Goal: Task Accomplishment & Management: Manage account settings

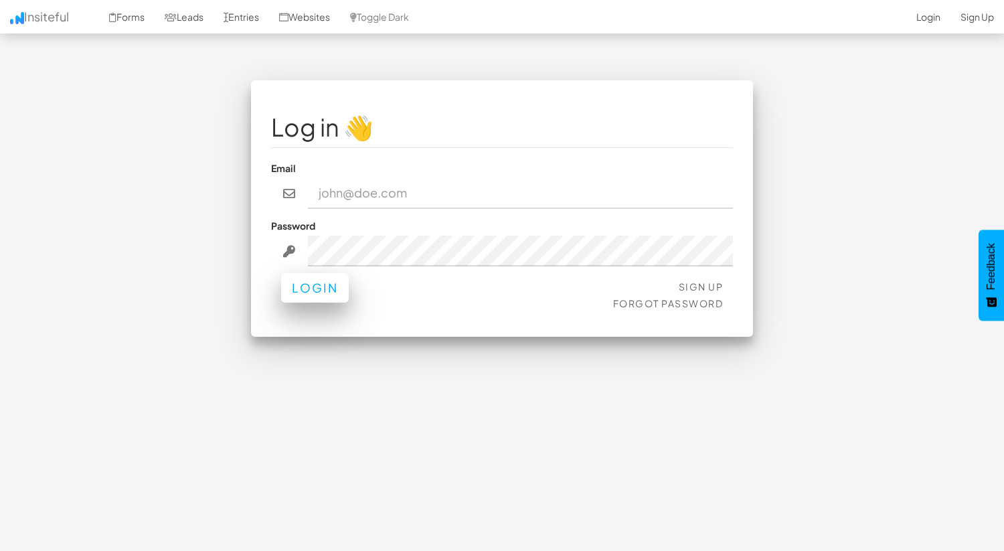
type input "kbrady@hwy9sms.com"
click at [315, 289] on button "Login" at bounding box center [315, 287] width 68 height 29
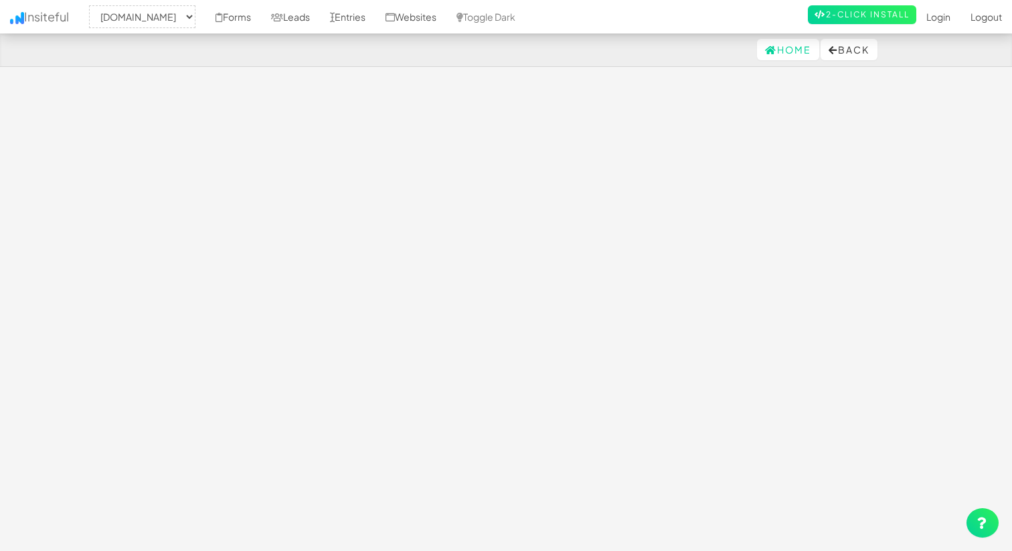
select select "2104"
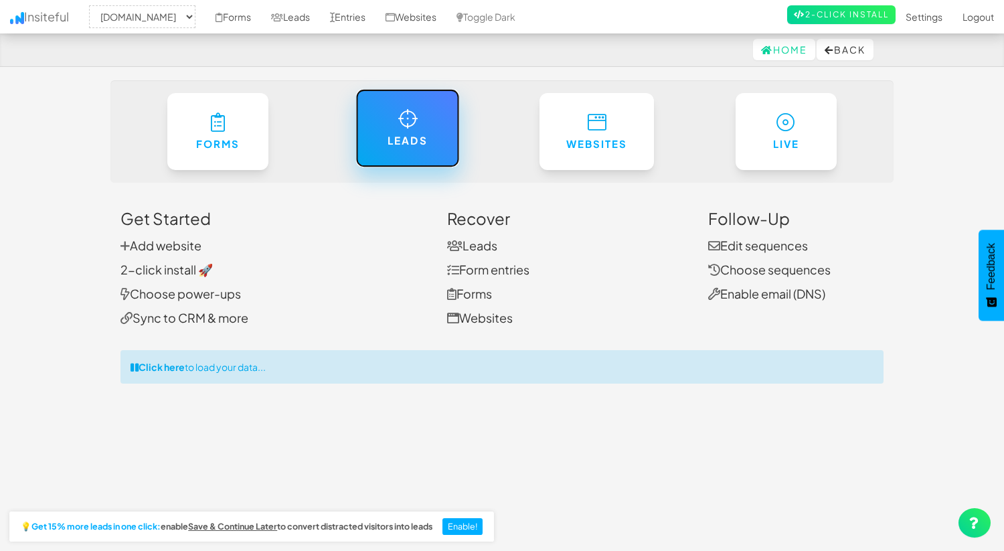
click at [396, 141] on h6 "Leads" at bounding box center [407, 140] width 49 height 11
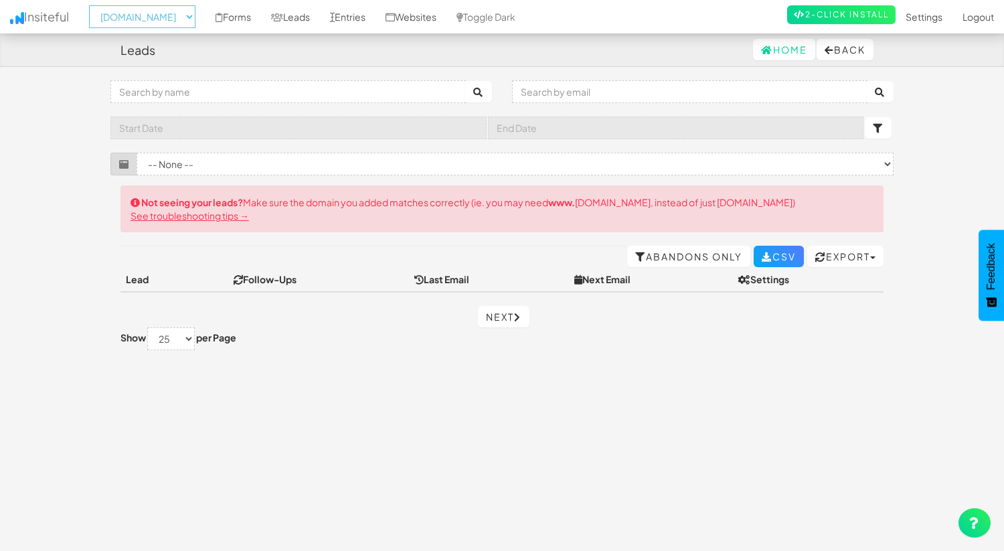
click at [119, 22] on select "-- None -- lp.iss-na.com iss.na.com" at bounding box center [142, 16] width 106 height 23
select select "2369"
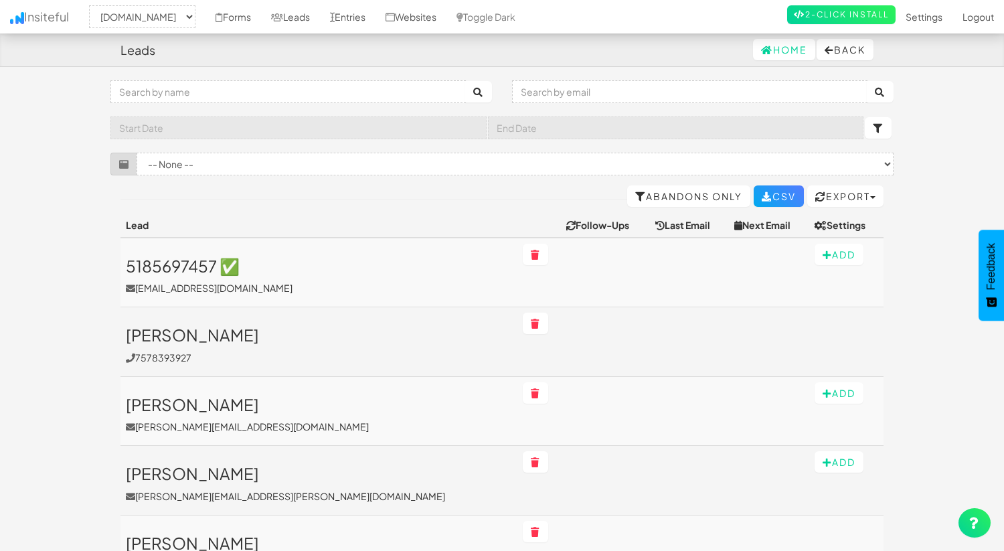
select select "2369"
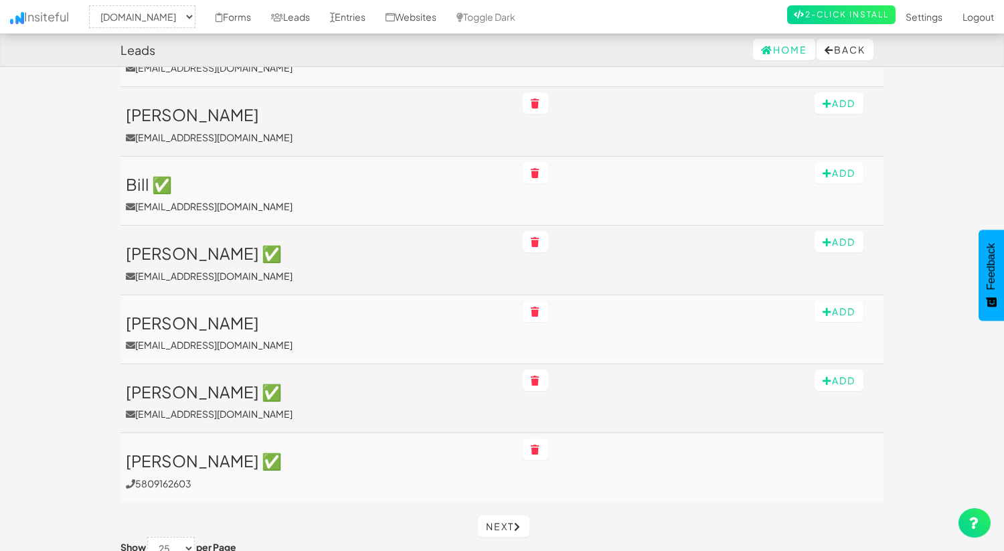
scroll to position [1508, 0]
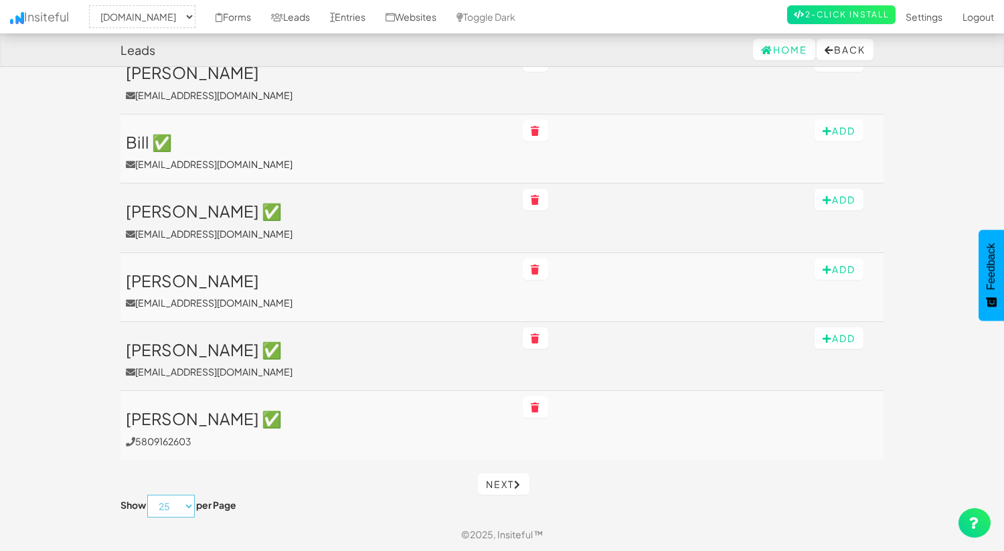
click at [180, 509] on select "10 25 50 75 100" at bounding box center [171, 506] width 48 height 23
select select "50"
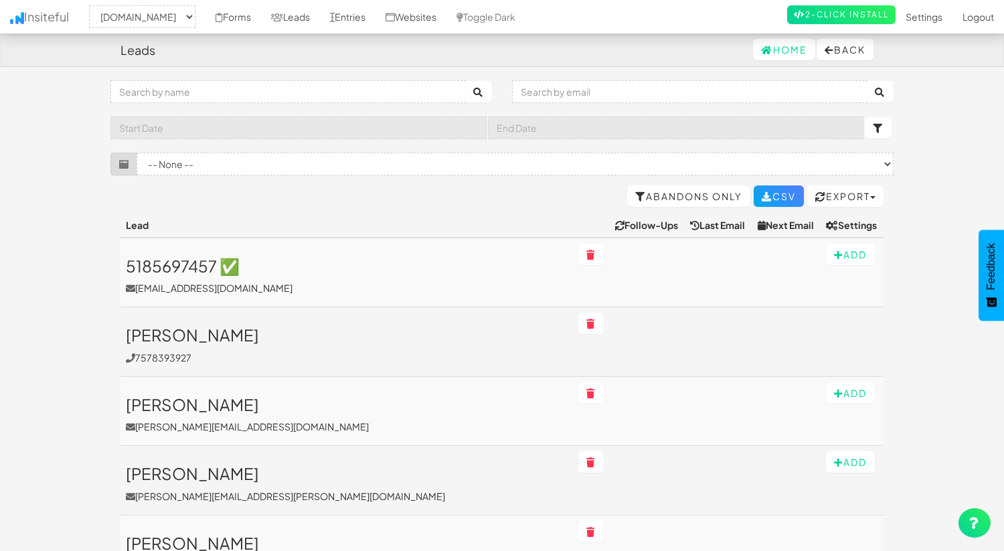
select select "2369"
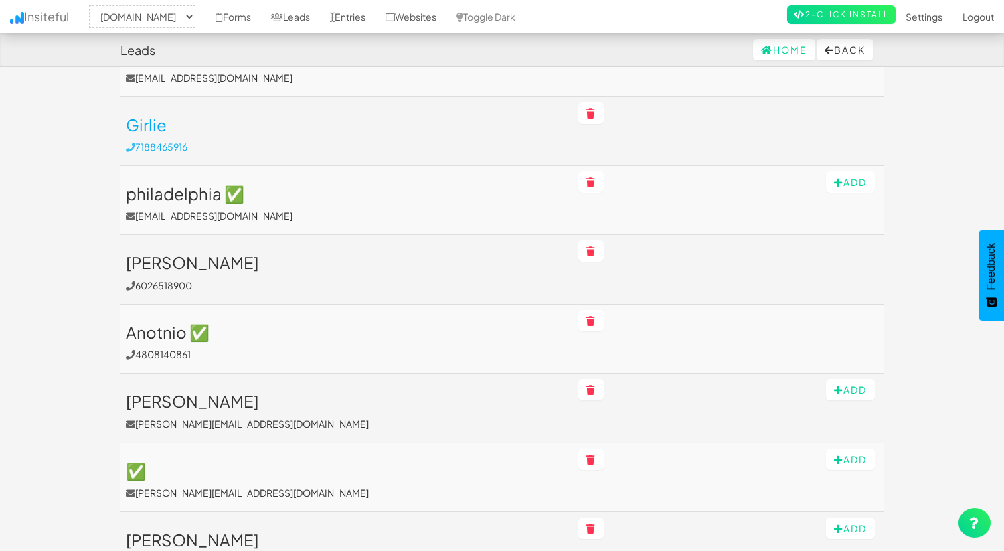
scroll to position [3214, 0]
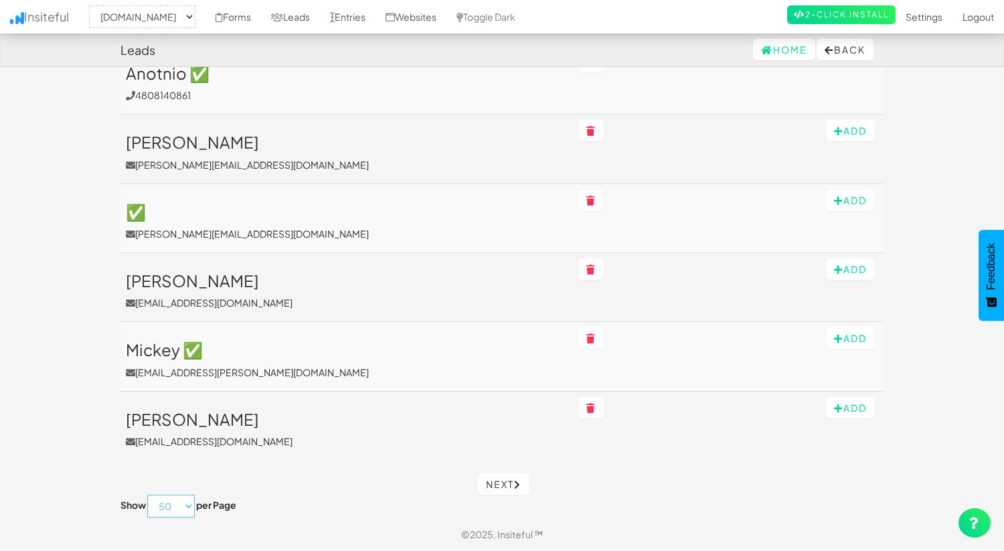
click at [168, 509] on select "10 25 50 75 100" at bounding box center [171, 506] width 48 height 23
select select "100"
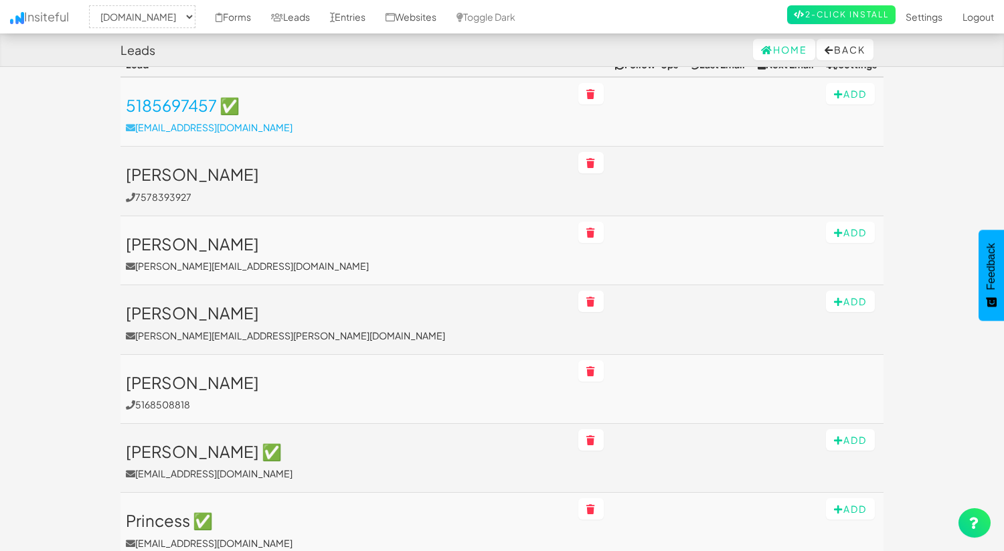
scroll to position [0, 0]
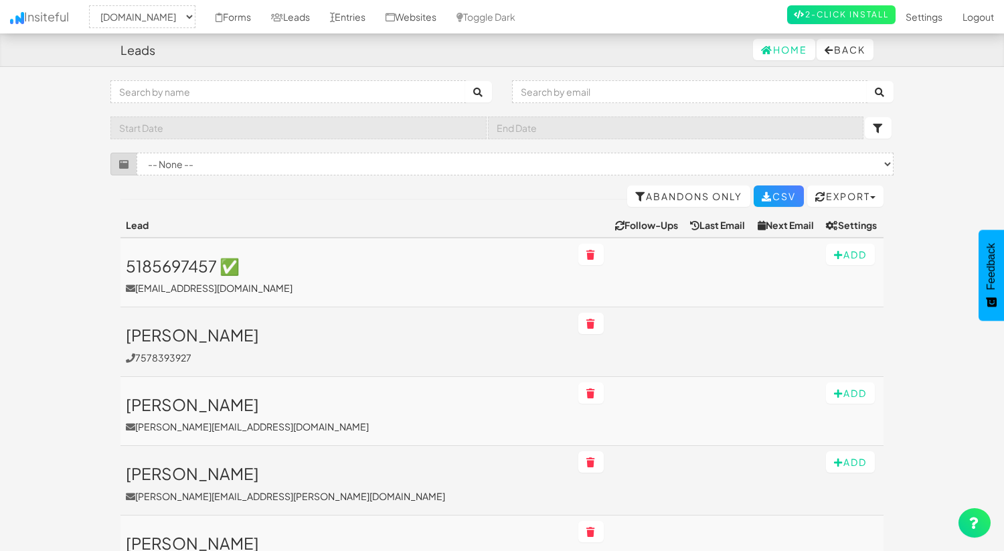
select select "2369"
select select "100"
click at [681, 197] on link "Abandons Only" at bounding box center [688, 195] width 123 height 21
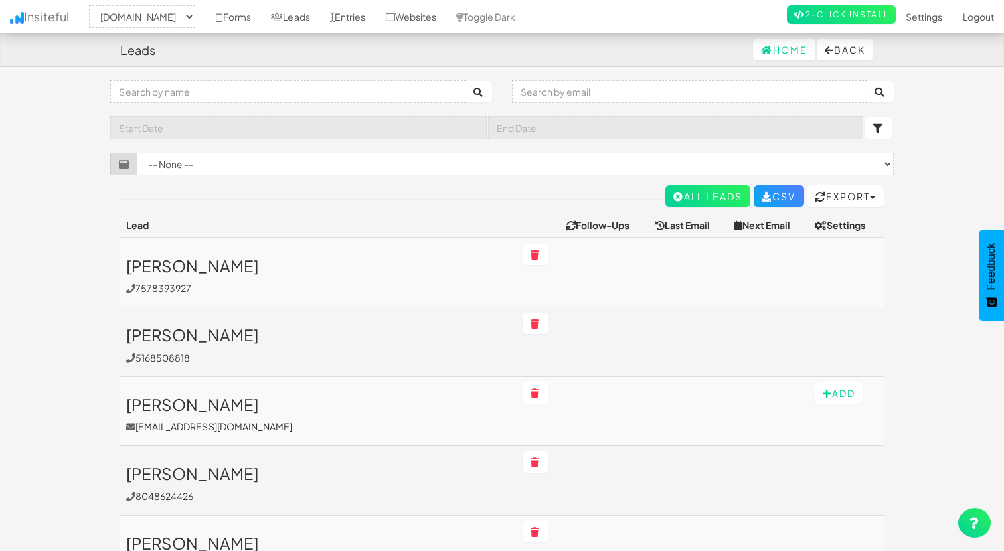
select select "2369"
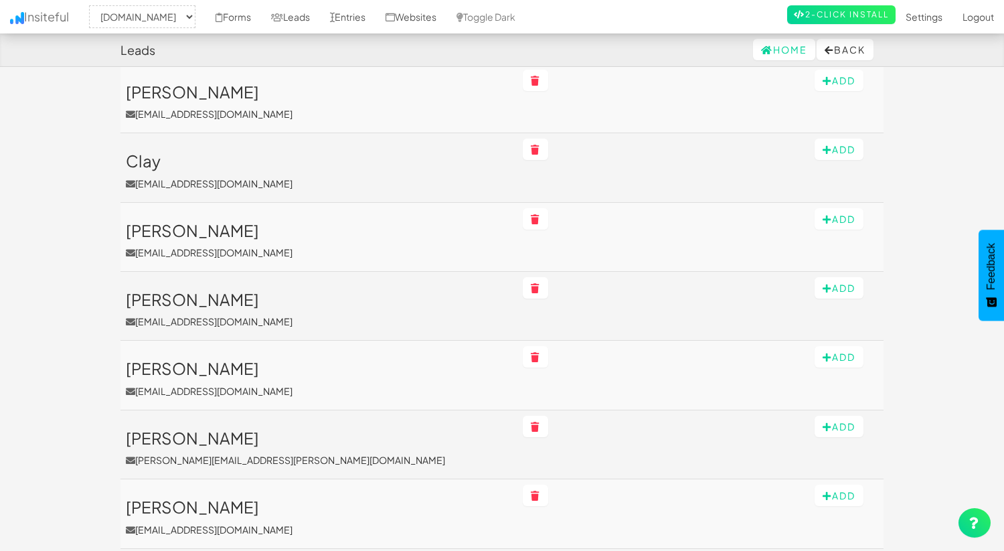
scroll to position [1483, 0]
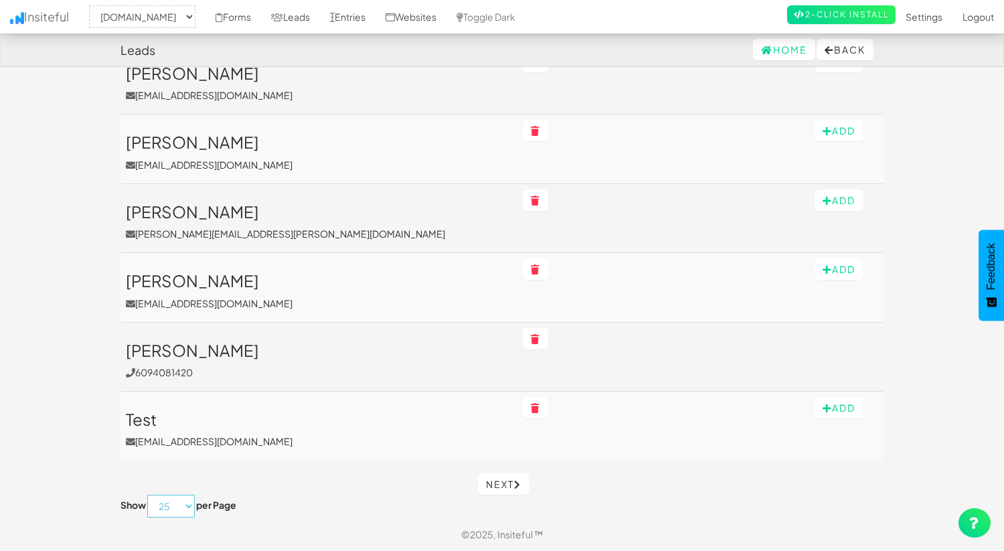
click at [166, 503] on select "10 25 50 75 100" at bounding box center [171, 506] width 48 height 23
select select "100"
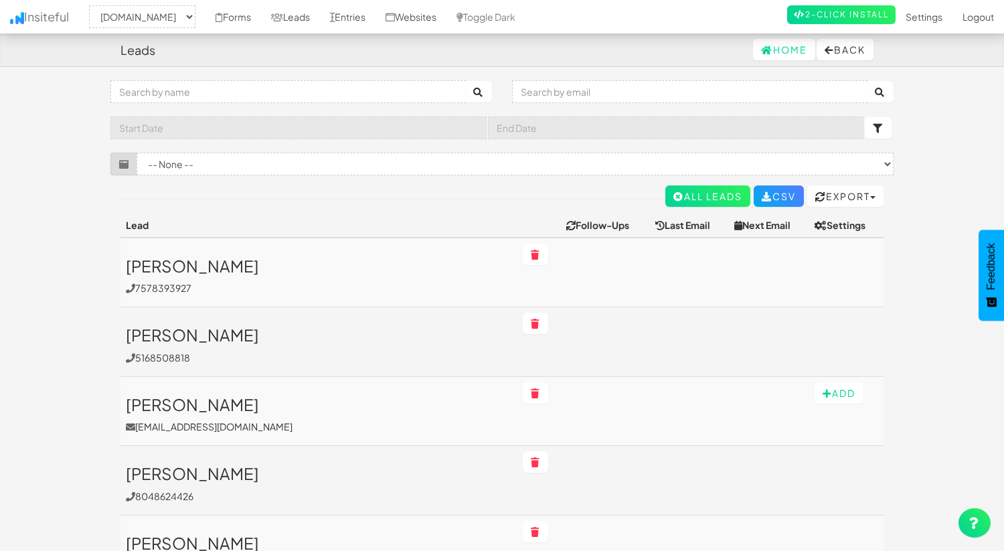
select select "2369"
select select "100"
click at [762, 199] on icon at bounding box center [767, 196] width 11 height 9
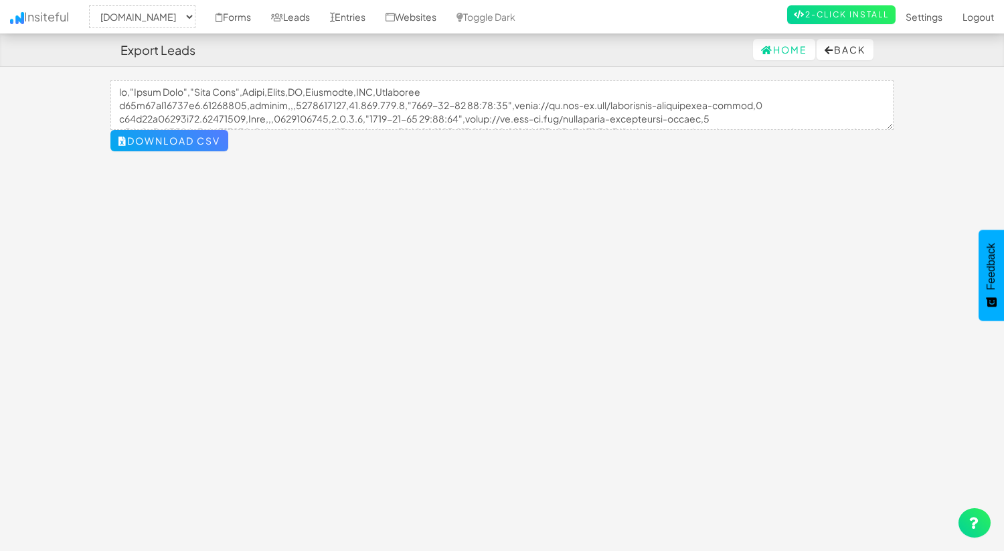
select select "2369"
click at [201, 139] on button "Download CSV" at bounding box center [169, 140] width 118 height 21
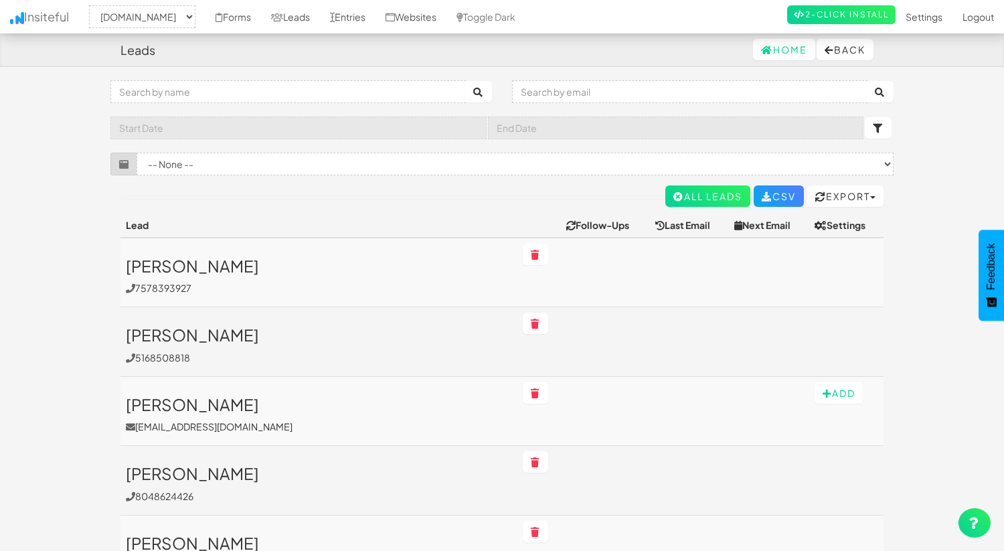
select select "2369"
select select "100"
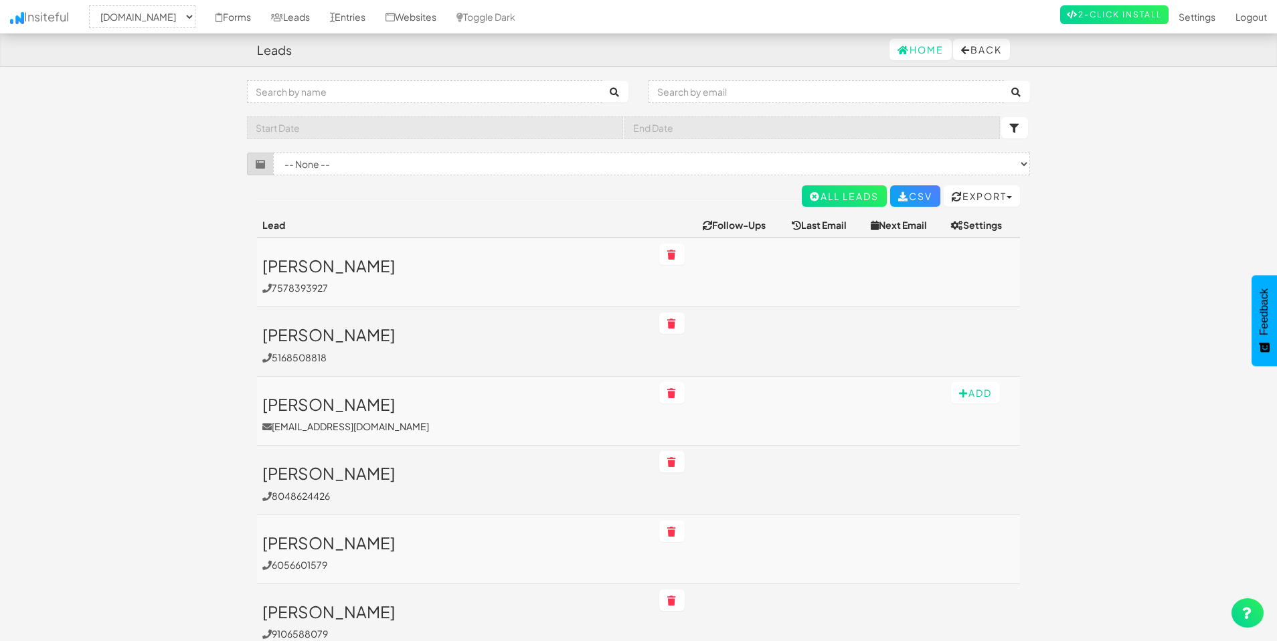
select select "2369"
select select "100"
click at [809, 196] on link "All Leads" at bounding box center [844, 195] width 85 height 21
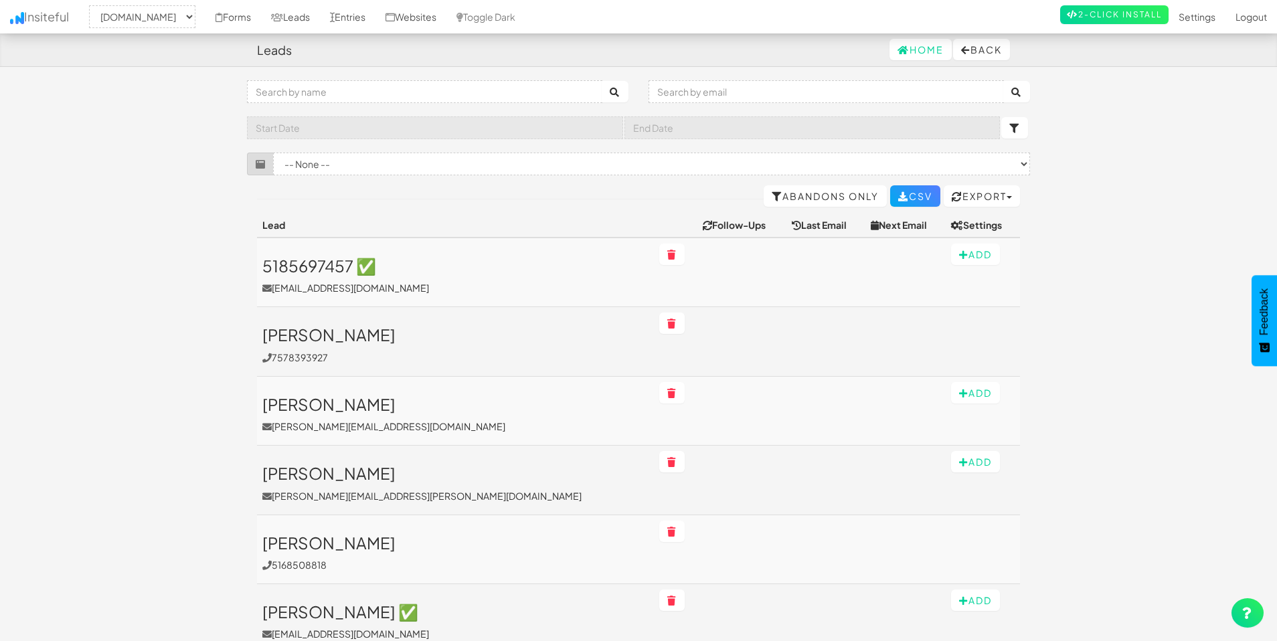
select select "2369"
click at [975, 196] on button "Export" at bounding box center [982, 195] width 76 height 21
click at [1009, 194] on button "Export" at bounding box center [982, 195] width 76 height 21
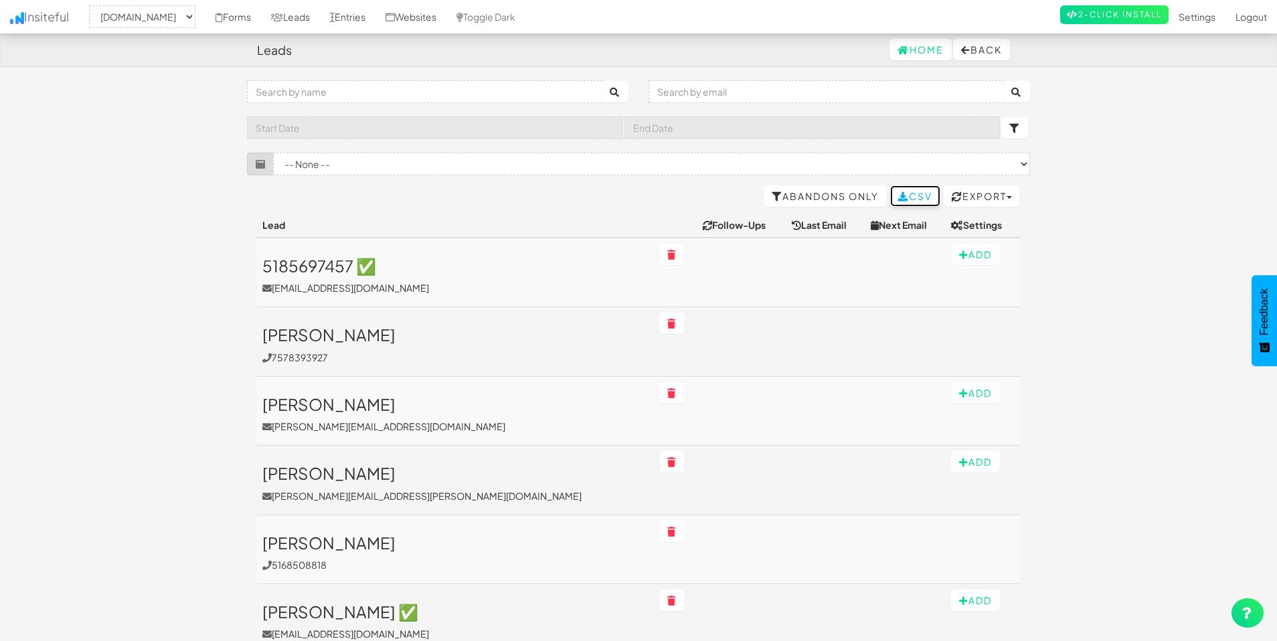
click at [900, 198] on icon at bounding box center [903, 196] width 11 height 9
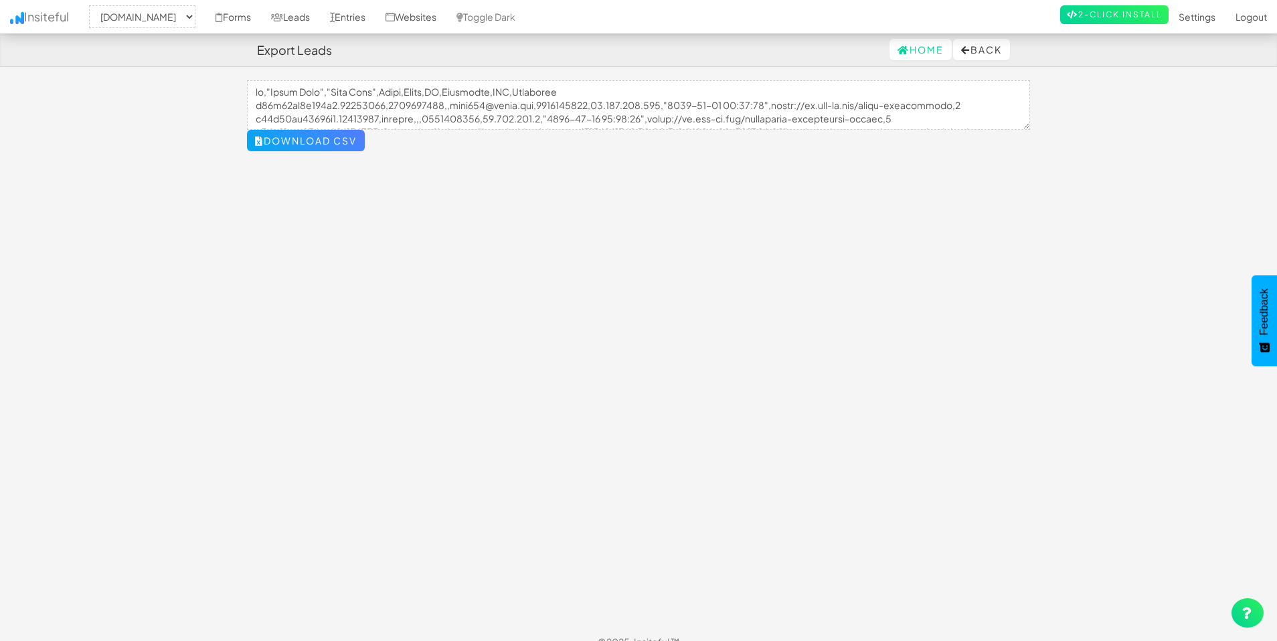
select select "2369"
click at [353, 145] on button "Download CSV" at bounding box center [306, 140] width 118 height 21
click at [25, 15] on link "Insiteful" at bounding box center [39, 16] width 79 height 33
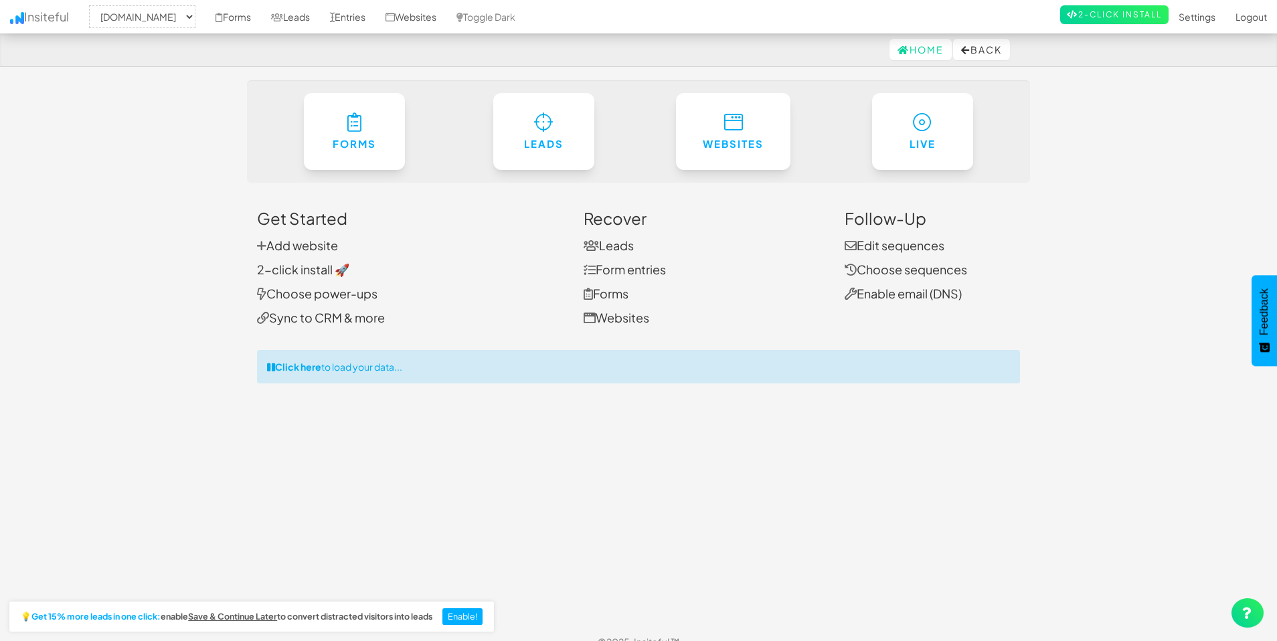
select select "2369"
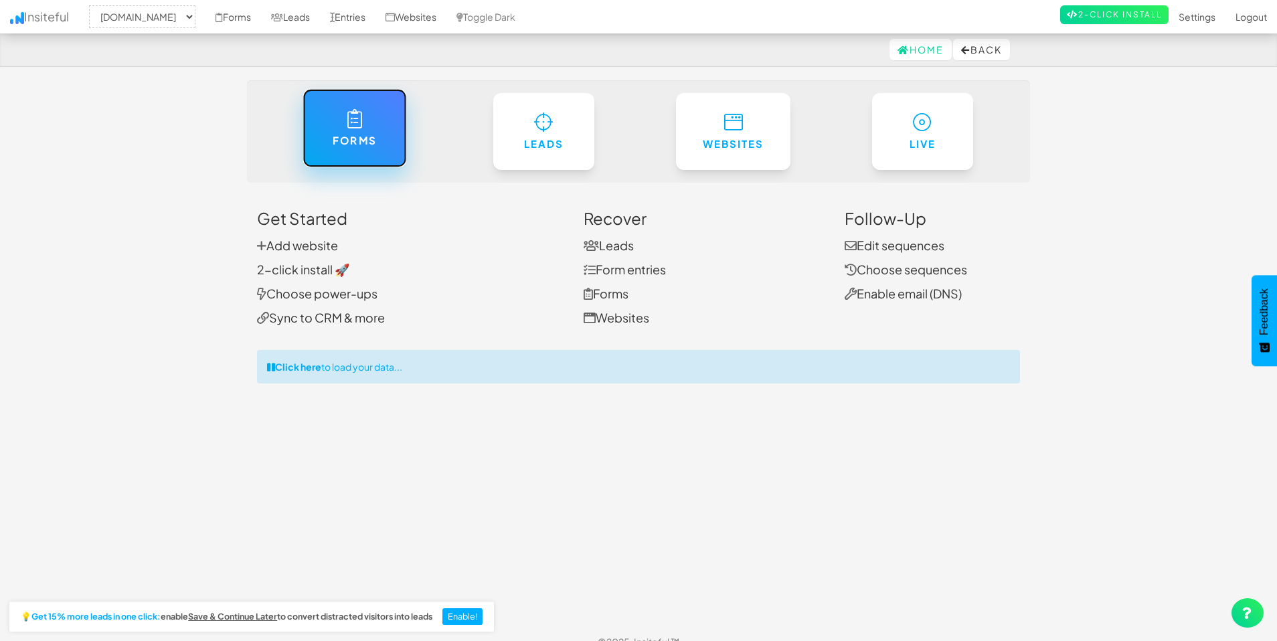
click at [368, 143] on h6 "Forms" at bounding box center [354, 140] width 49 height 11
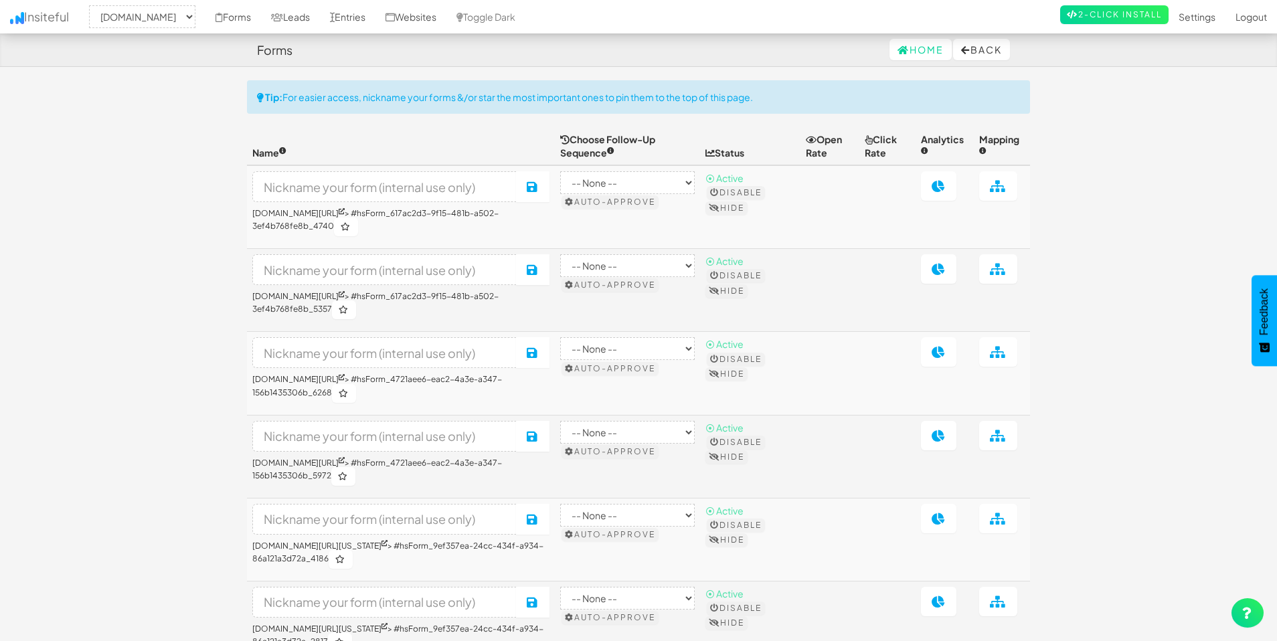
select select "2369"
click at [236, 15] on link "Forms" at bounding box center [234, 16] width 56 height 33
select select "2369"
click at [214, 18] on link "Forms" at bounding box center [234, 16] width 56 height 33
select select "2369"
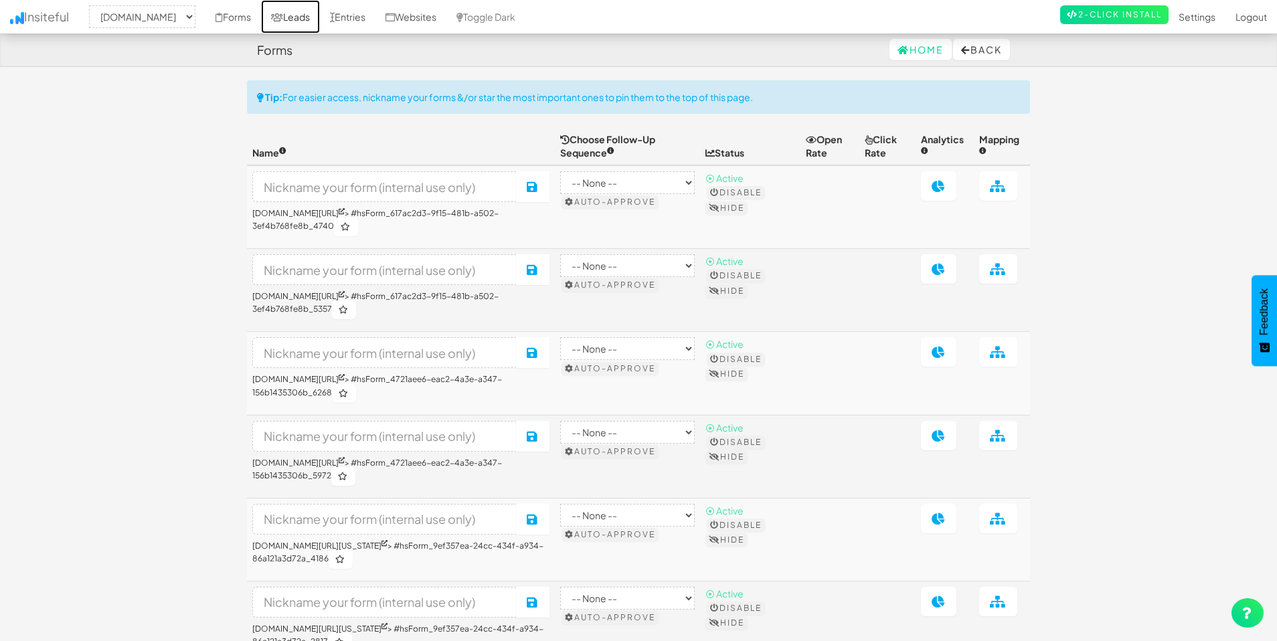
click at [299, 21] on link "Leads" at bounding box center [290, 16] width 59 height 33
click at [292, 17] on link "Leads" at bounding box center [290, 16] width 59 height 33
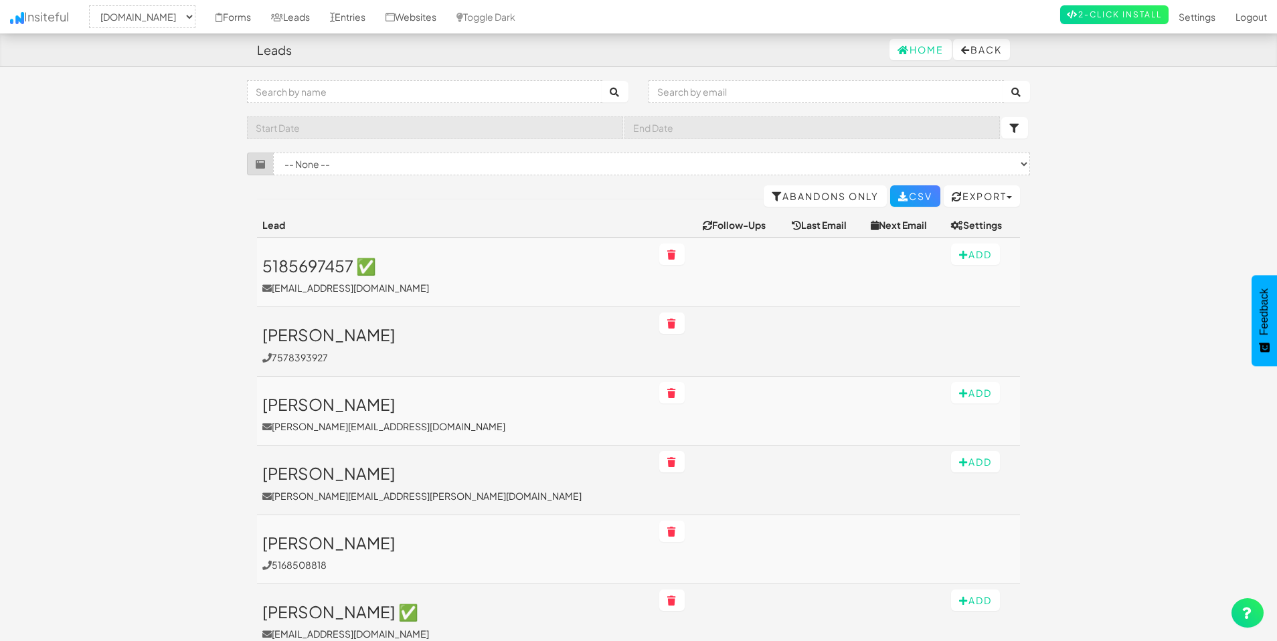
select select "2369"
click at [288, 92] on input "text" at bounding box center [424, 91] width 355 height 23
click at [432, 94] on input "text" at bounding box center [424, 91] width 355 height 23
paste input "5185697457"
type input "5185697457"
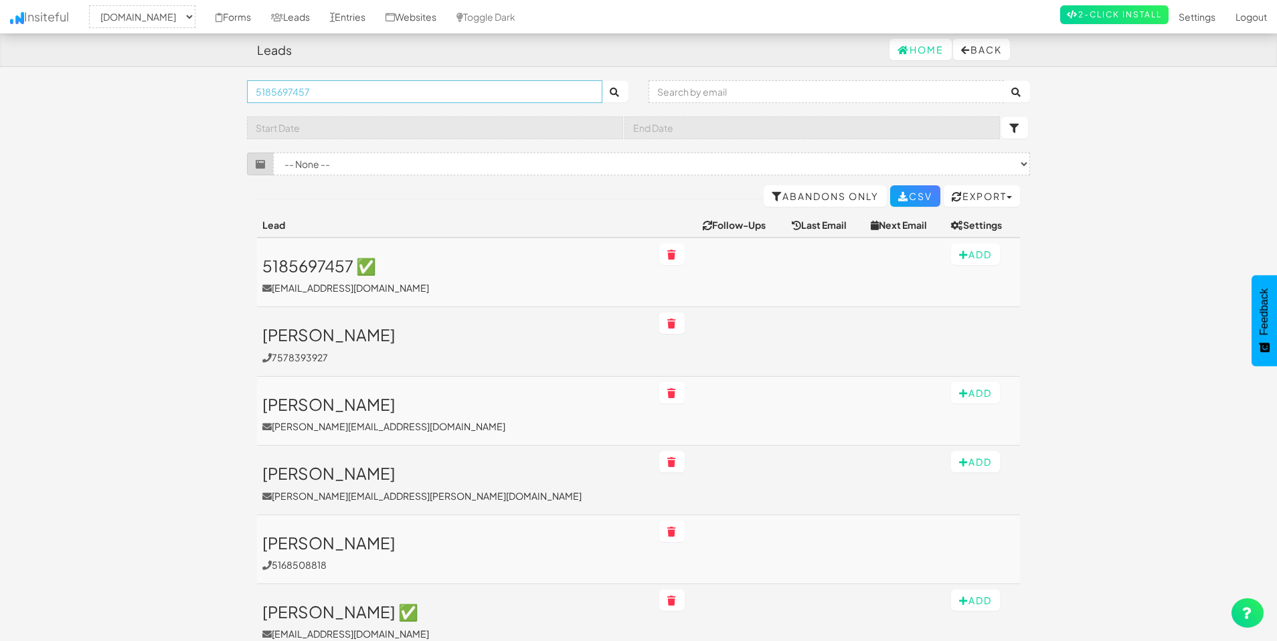
click at [602, 81] on button "submit" at bounding box center [615, 91] width 27 height 21
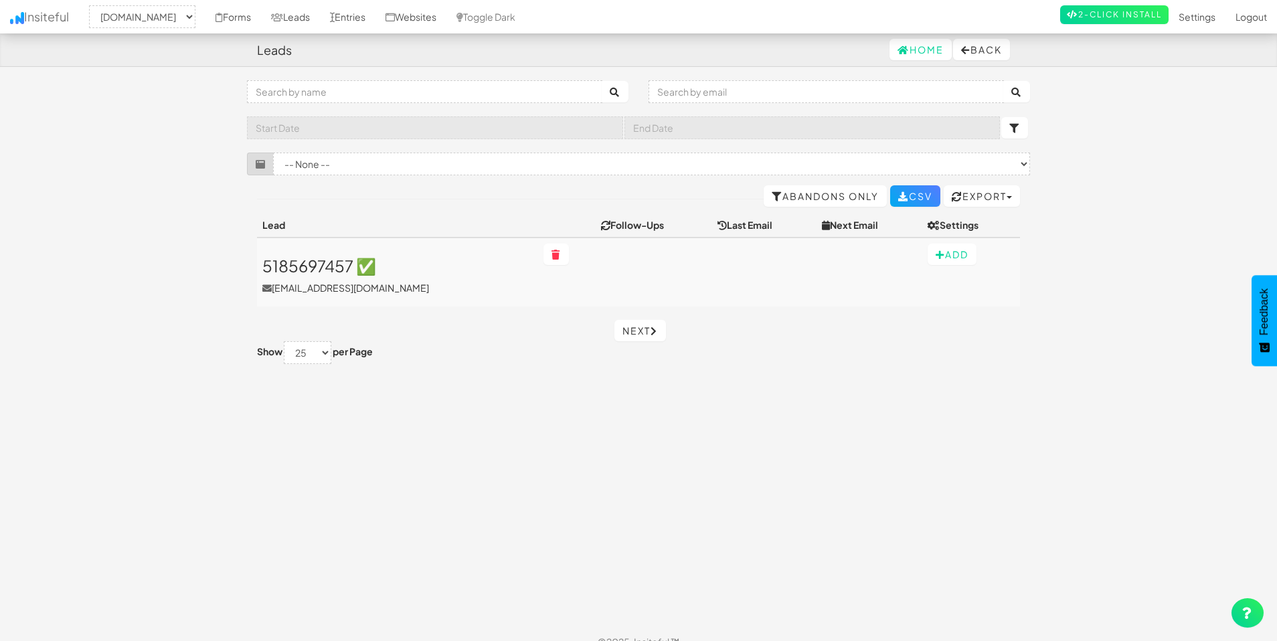
select select "2369"
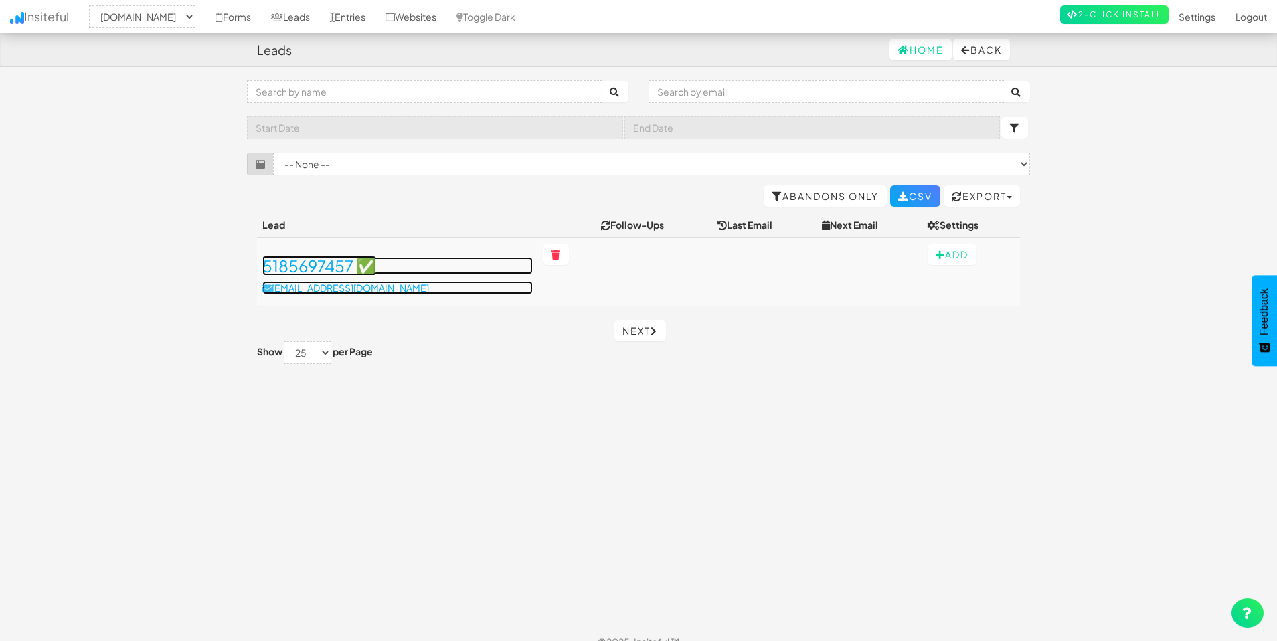
click at [397, 272] on h3 "5185697457 ✅" at bounding box center [397, 265] width 270 height 17
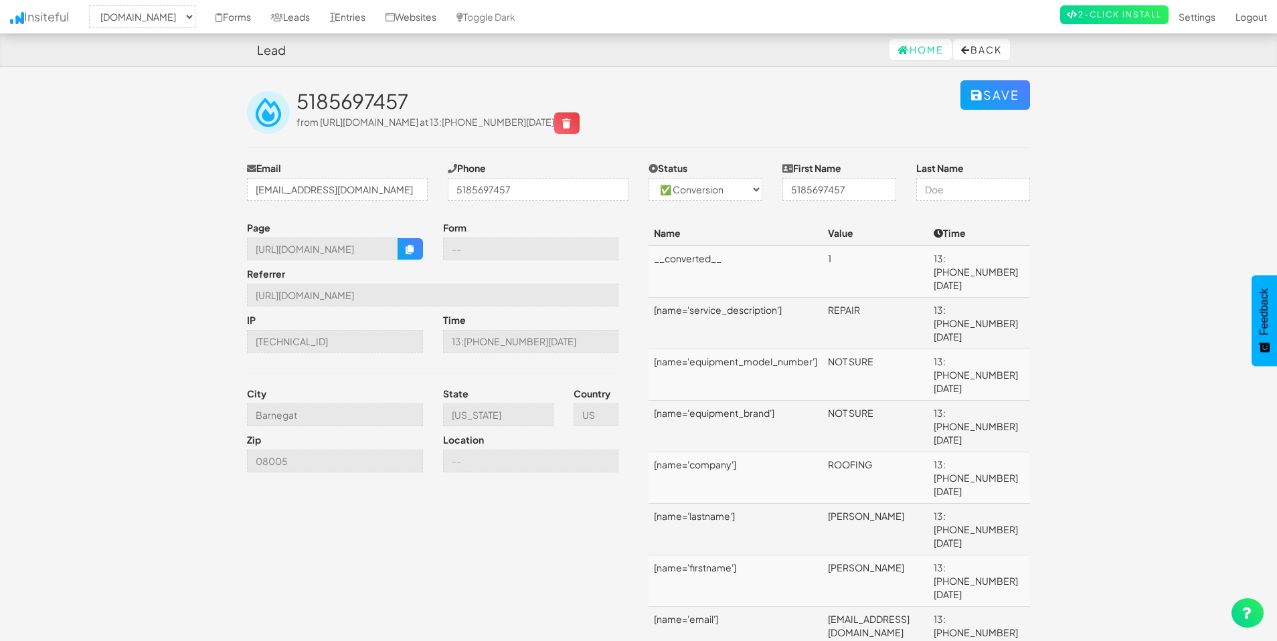
select select "2369"
select select "1"
click at [341, 18] on link "Entries" at bounding box center [348, 16] width 56 height 33
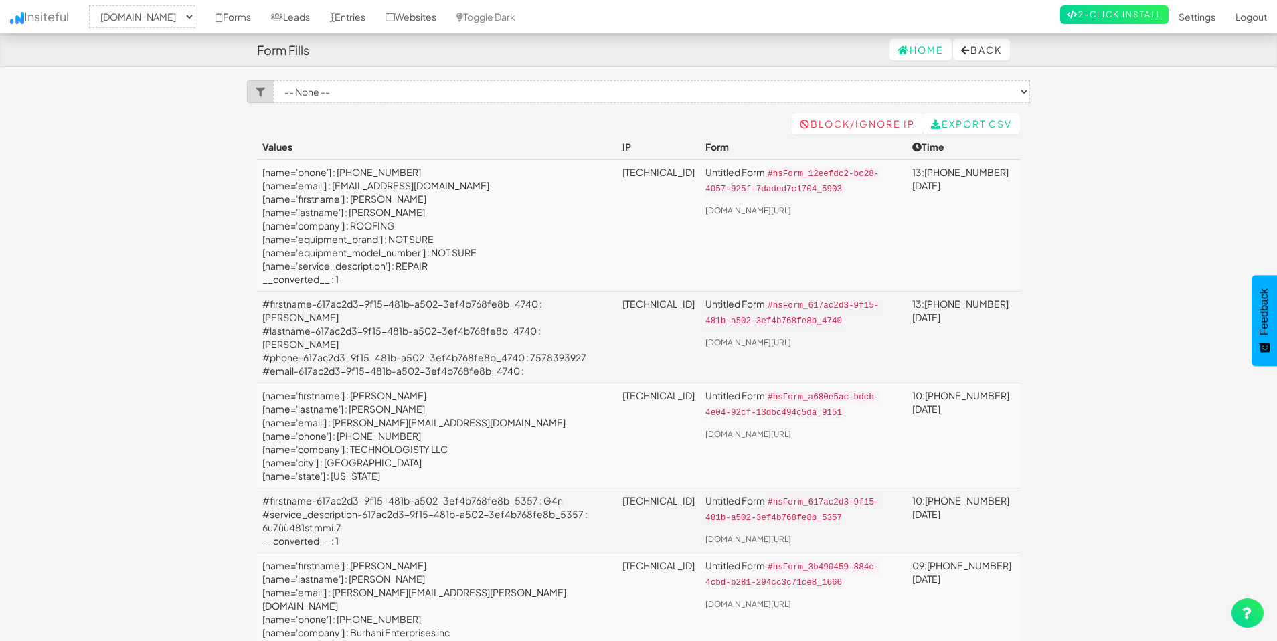
select select "2369"
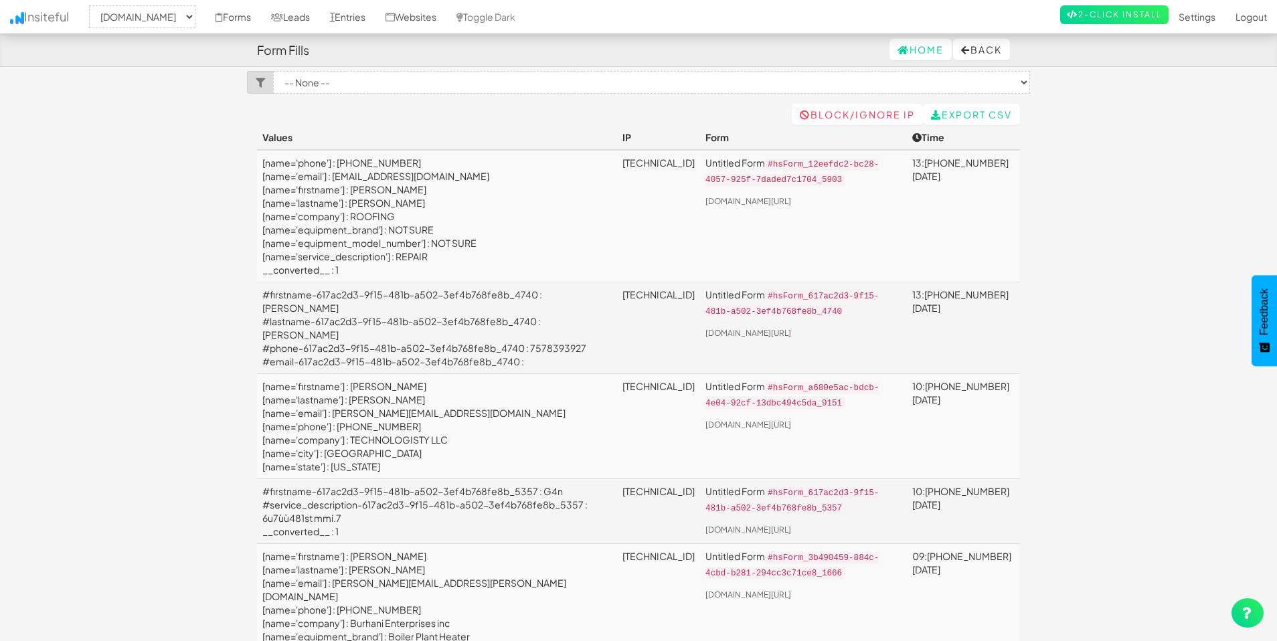
scroll to position [11, 0]
click at [964, 114] on link "Export CSV" at bounding box center [971, 112] width 97 height 21
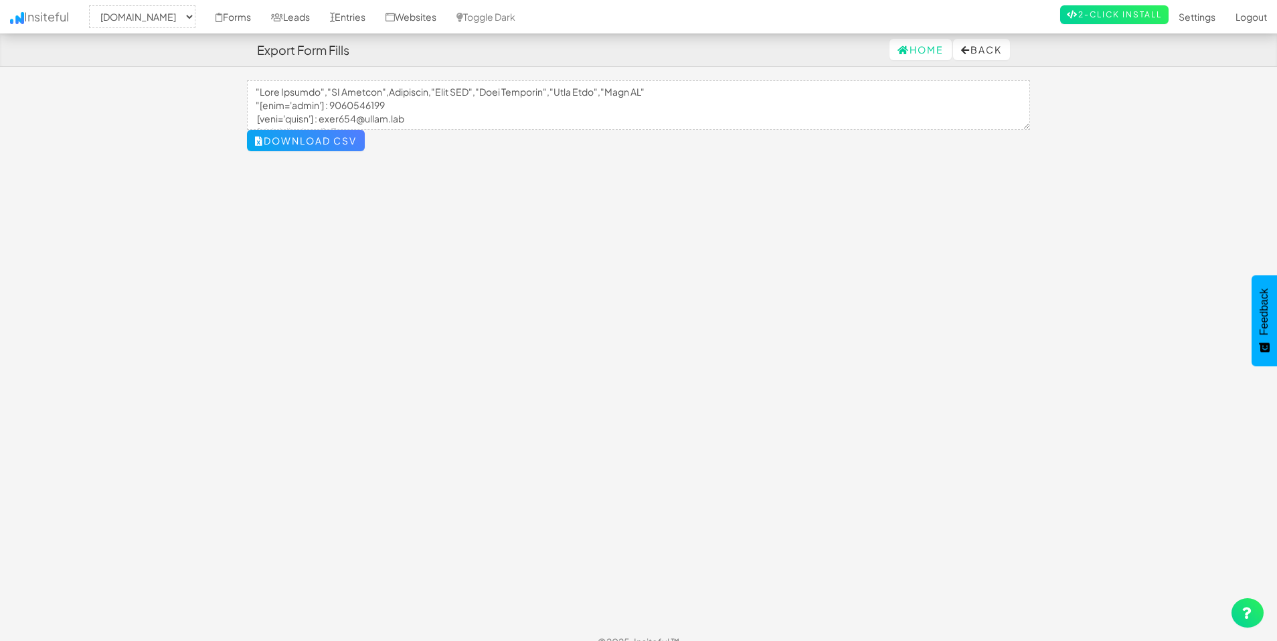
select select "2369"
click at [968, 56] on button "Back" at bounding box center [981, 49] width 57 height 21
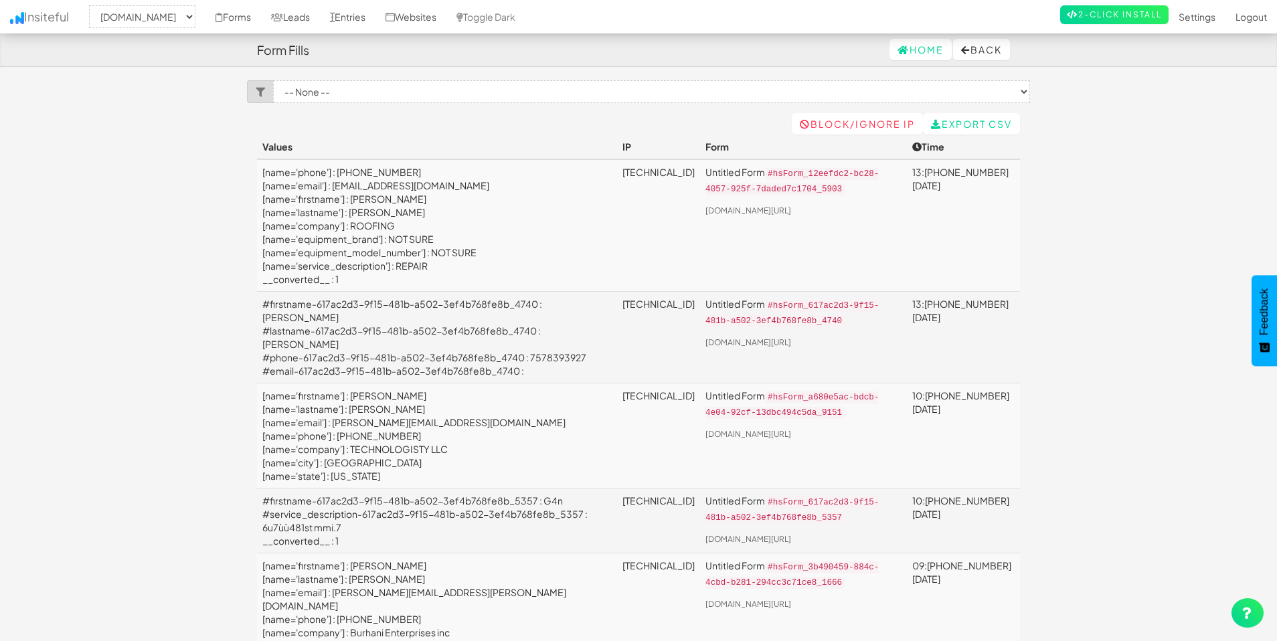
select select "2369"
click at [395, 93] on select "-- None -- Untitled Form (lp.iss-na.com/plant-maintenance#hsForm_12eefdc2-bc28-…" at bounding box center [651, 91] width 757 height 23
click at [444, 87] on select "-- None -- Untitled Form (lp.iss-na.com/plant-maintenance#hsForm_12eefdc2-bc28-…" at bounding box center [651, 91] width 757 height 23
click at [1006, 127] on link "Export CSV" at bounding box center [971, 123] width 97 height 21
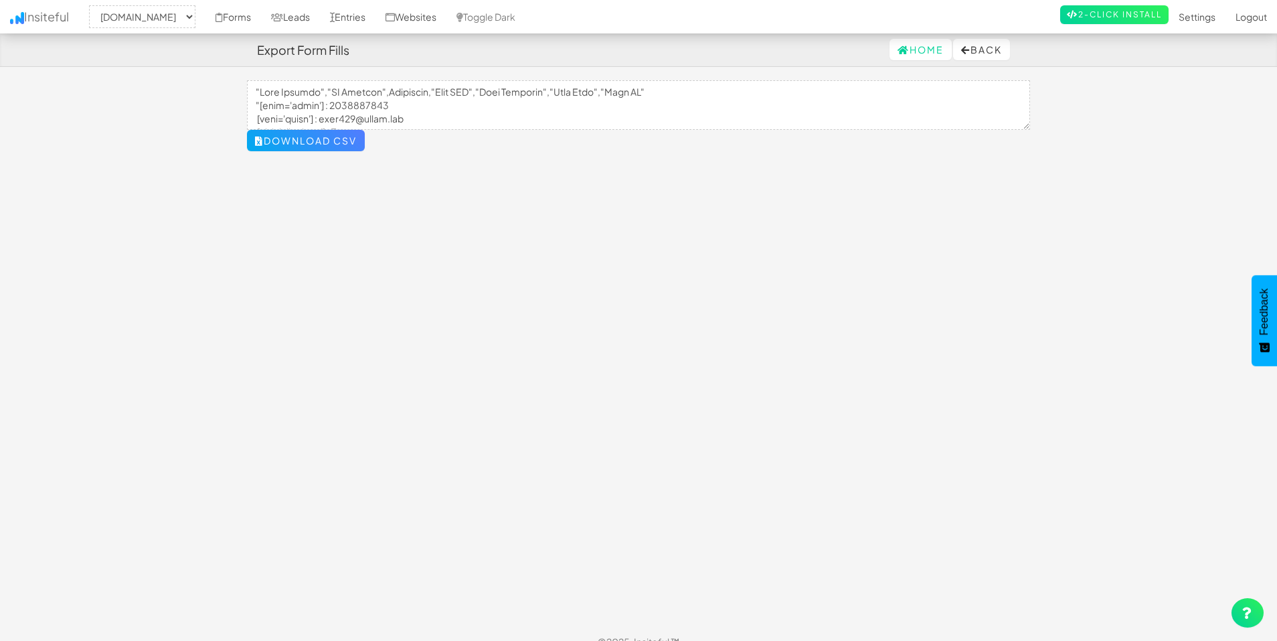
select select "2369"
click at [966, 53] on button "Back" at bounding box center [981, 49] width 57 height 21
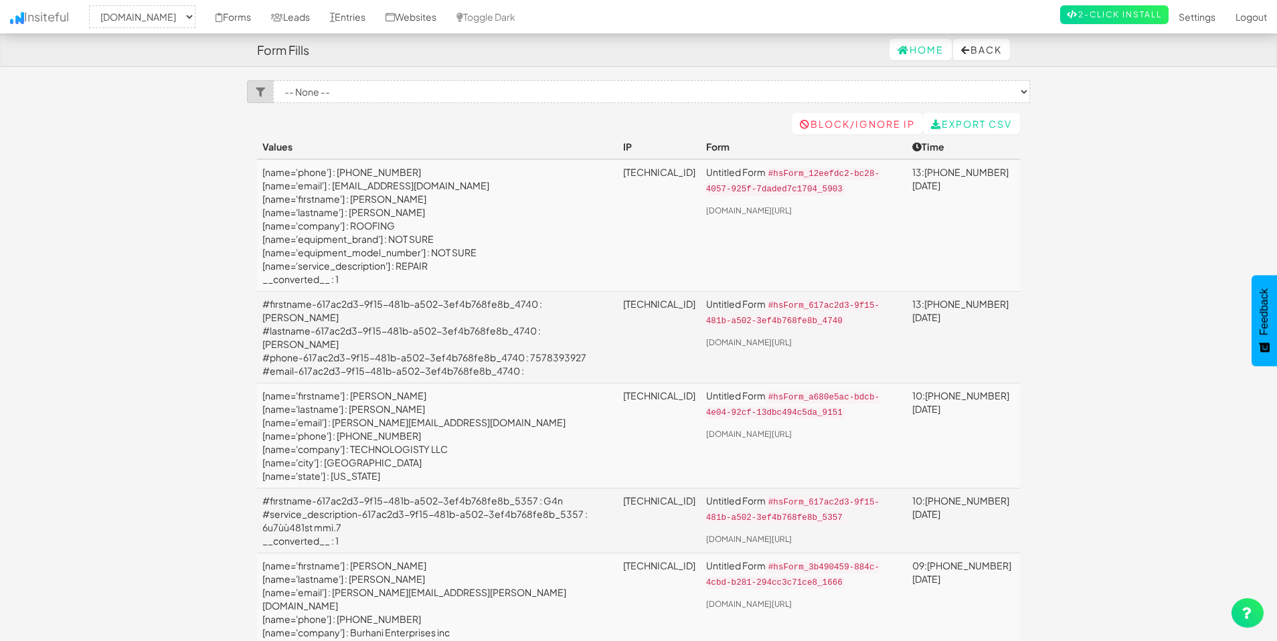
select select "2369"
click at [977, 128] on link "Export CSV" at bounding box center [971, 123] width 97 height 21
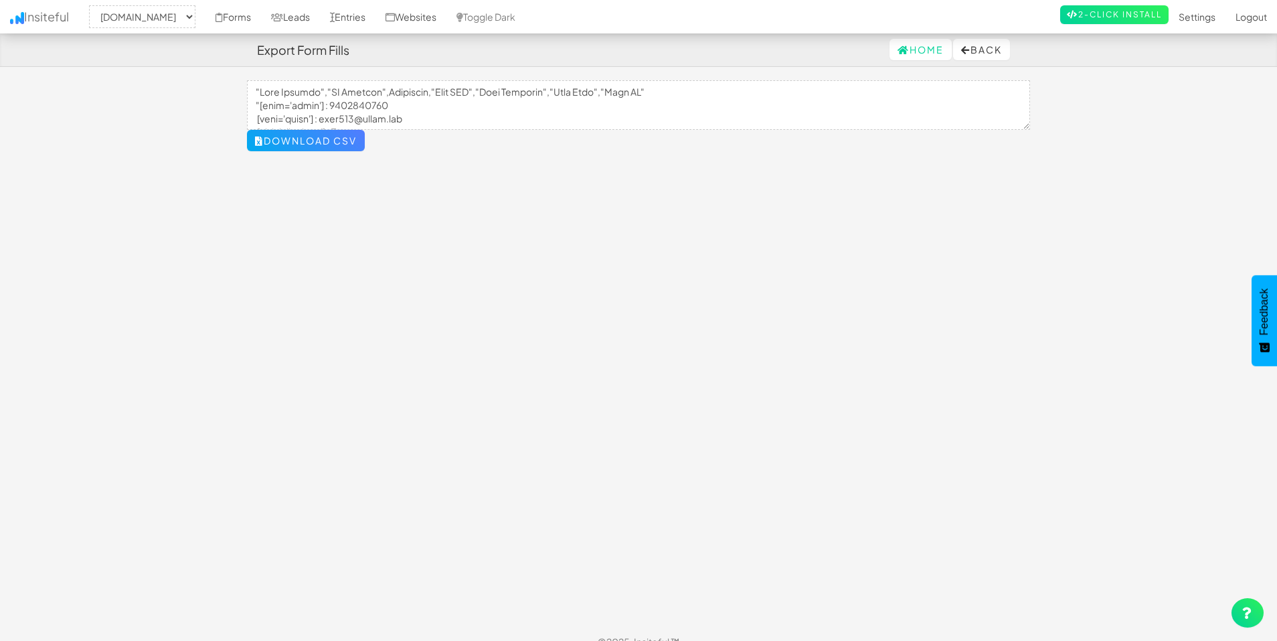
select select "2369"
click at [300, 142] on button "Download CSV" at bounding box center [306, 140] width 118 height 21
